Goal: Transaction & Acquisition: Purchase product/service

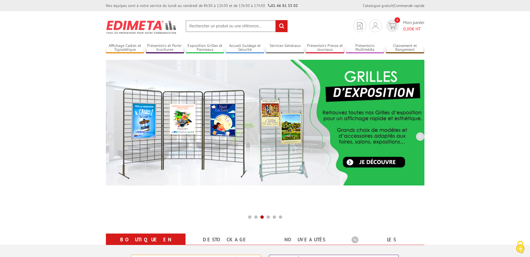
click at [212, 25] on input "text" at bounding box center [237, 26] width 102 height 12
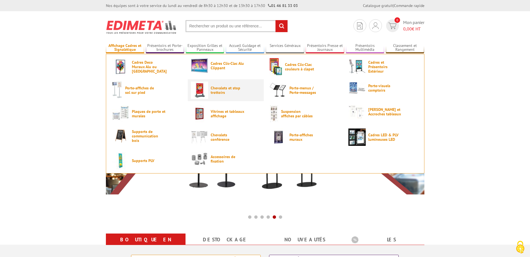
click at [221, 90] on span "Chevalets et stop trottoirs" at bounding box center [228, 90] width 34 height 9
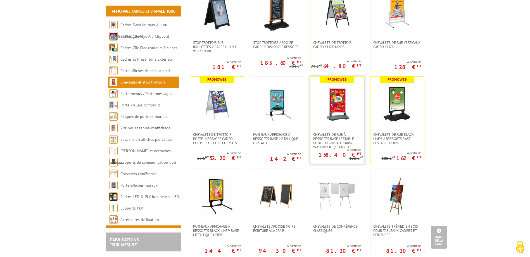
scroll to position [335, 0]
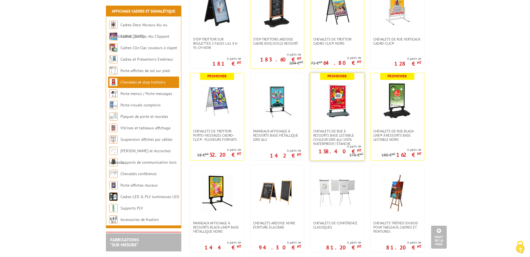
click at [338, 118] on img at bounding box center [337, 101] width 39 height 39
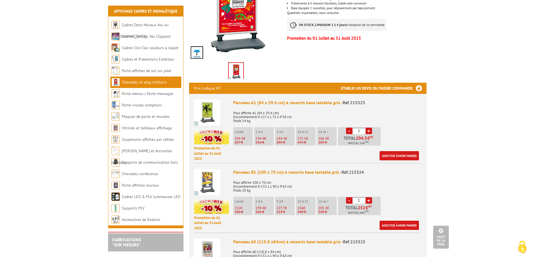
scroll to position [168, 0]
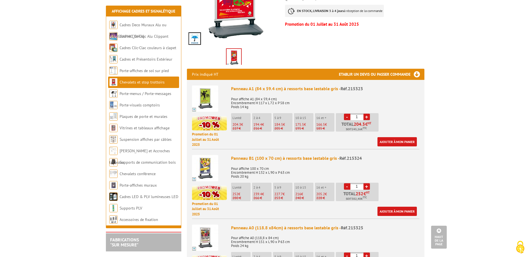
click at [367, 183] on link "+" at bounding box center [367, 186] width 6 height 6
type input "2"
click at [400, 207] on link "Ajouter à mon panier" at bounding box center [397, 211] width 39 height 9
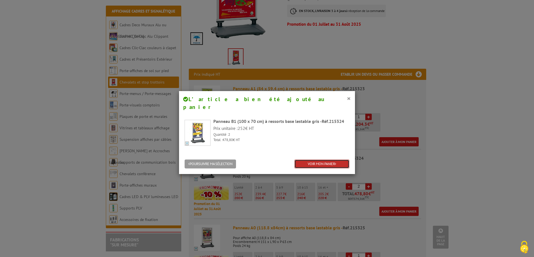
click at [335, 162] on icon at bounding box center [335, 164] width 1 height 4
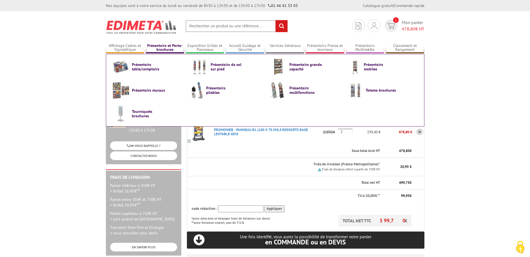
click at [164, 47] on link "Présentoirs et Porte-brochures" at bounding box center [165, 47] width 39 height 9
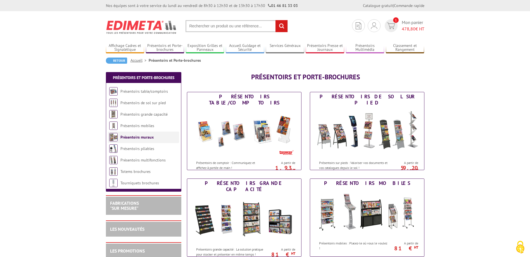
click at [154, 137] on li "Présentoirs muraux" at bounding box center [143, 137] width 71 height 11
click at [148, 137] on link "Présentoirs muraux" at bounding box center [136, 137] width 33 height 5
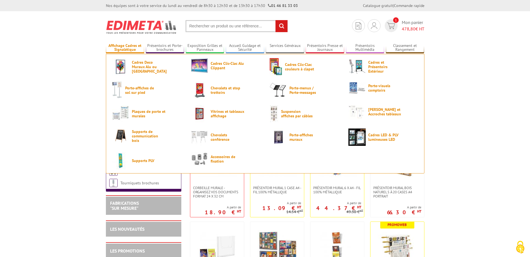
click at [133, 49] on link "Affichage Cadres et Signalétique" at bounding box center [125, 47] width 39 height 9
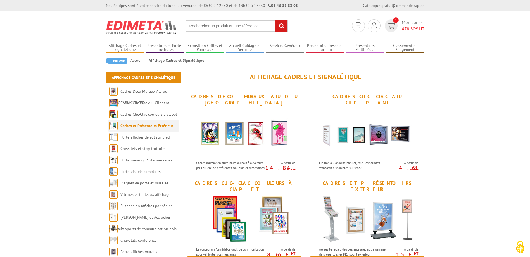
click at [164, 125] on link "Cadres et Présentoirs Extérieur" at bounding box center [146, 125] width 53 height 5
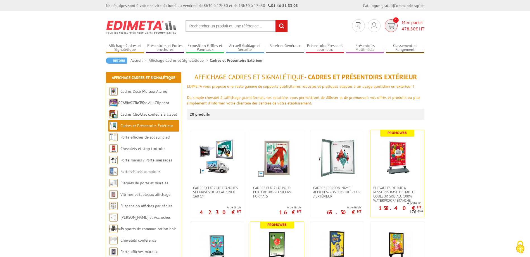
click at [410, 24] on span "Mon panier 478,80 € HT" at bounding box center [413, 25] width 23 height 13
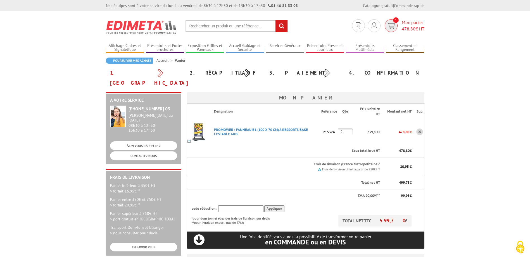
click at [389, 25] on img at bounding box center [391, 26] width 8 height 6
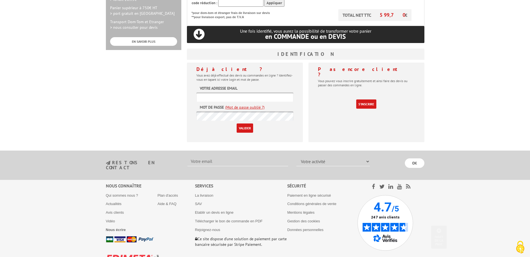
scroll to position [214, 0]
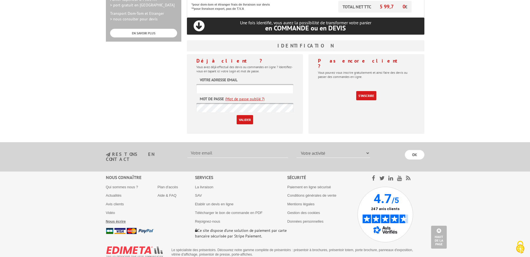
click at [125, 219] on b "Nous écrire" at bounding box center [116, 221] width 20 height 4
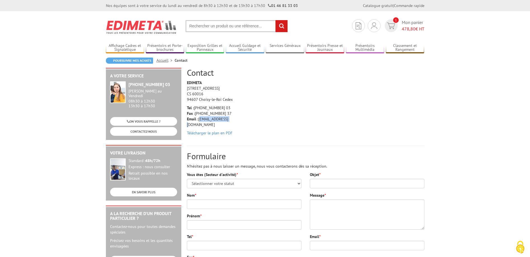
drag, startPoint x: 229, startPoint y: 120, endPoint x: 199, endPoint y: 118, distance: 30.3
click at [199, 118] on p "Tel : [PHONE_NUMBER] 03 Fax : [PHONE_NUMBER] 37 Email : [EMAIL_ADDRESS][DOMAIN_…" at bounding box center [213, 116] width 53 height 22
copy p "info@edimeta.fr"
click at [390, 27] on img at bounding box center [391, 26] width 8 height 6
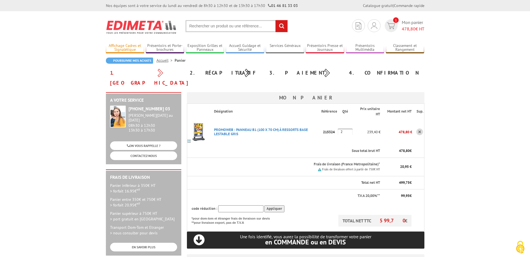
click at [131, 46] on link "Affichage Cadres et Signalétique" at bounding box center [125, 47] width 39 height 9
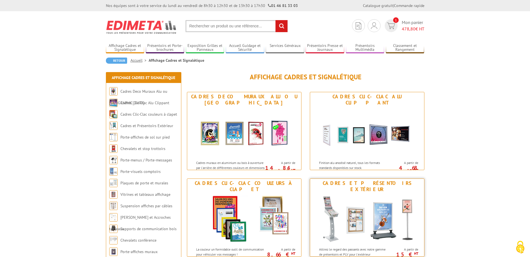
click at [381, 203] on img at bounding box center [366, 219] width 103 height 50
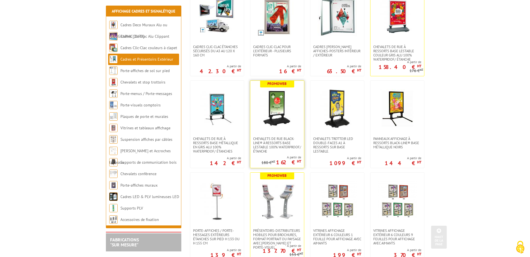
scroll to position [140, 0]
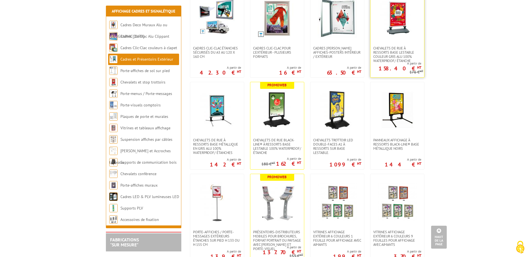
click at [398, 33] on img at bounding box center [397, 18] width 39 height 39
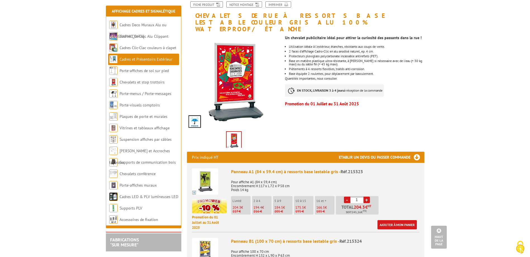
scroll to position [84, 0]
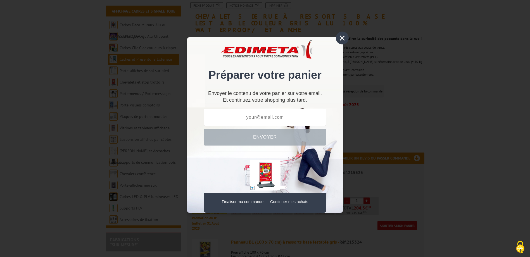
click at [341, 39] on div "×" at bounding box center [342, 38] width 13 height 13
